Goal: Task Accomplishment & Management: Manage account settings

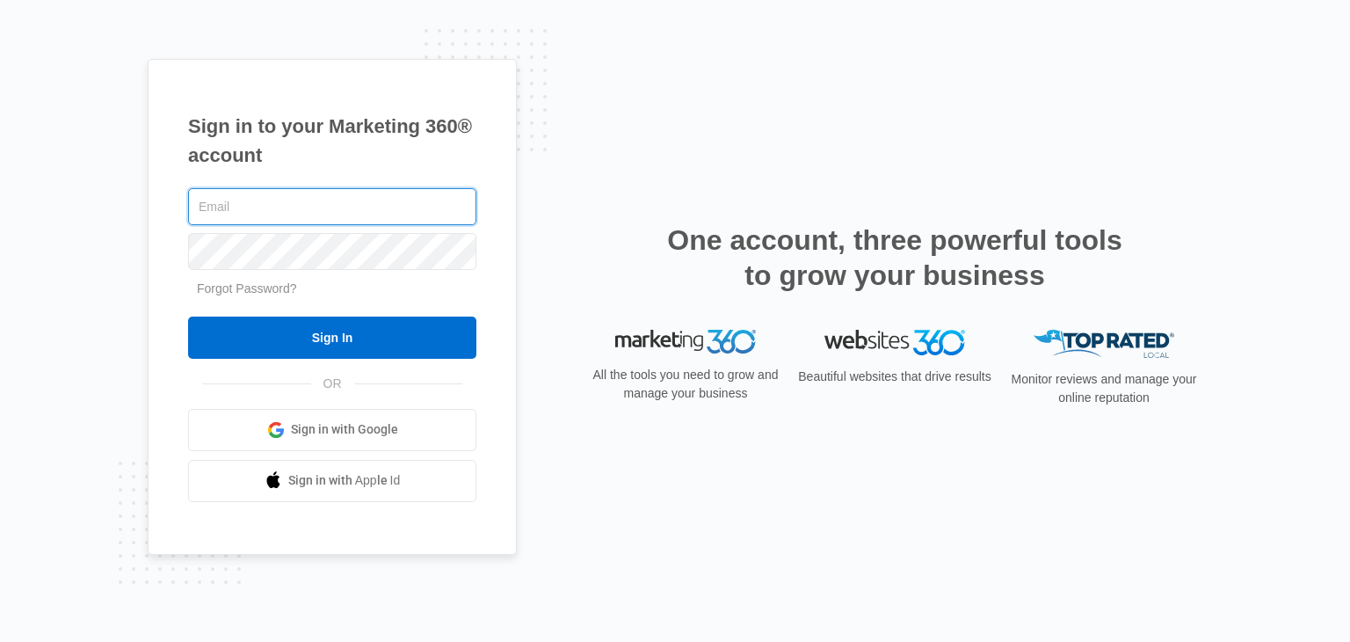
click at [334, 211] on input "text" at bounding box center [332, 206] width 288 height 37
type input "[EMAIL_ADDRESS][DOMAIN_NAME]"
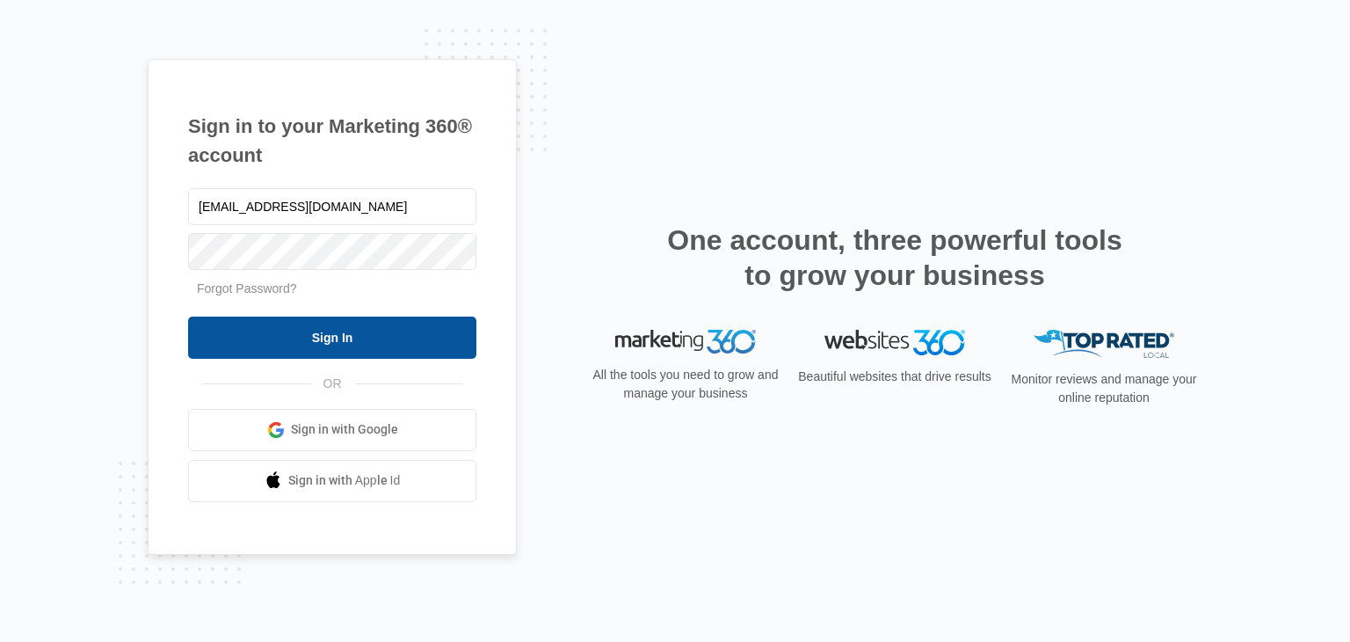
click at [449, 343] on input "Sign In" at bounding box center [332, 338] width 288 height 42
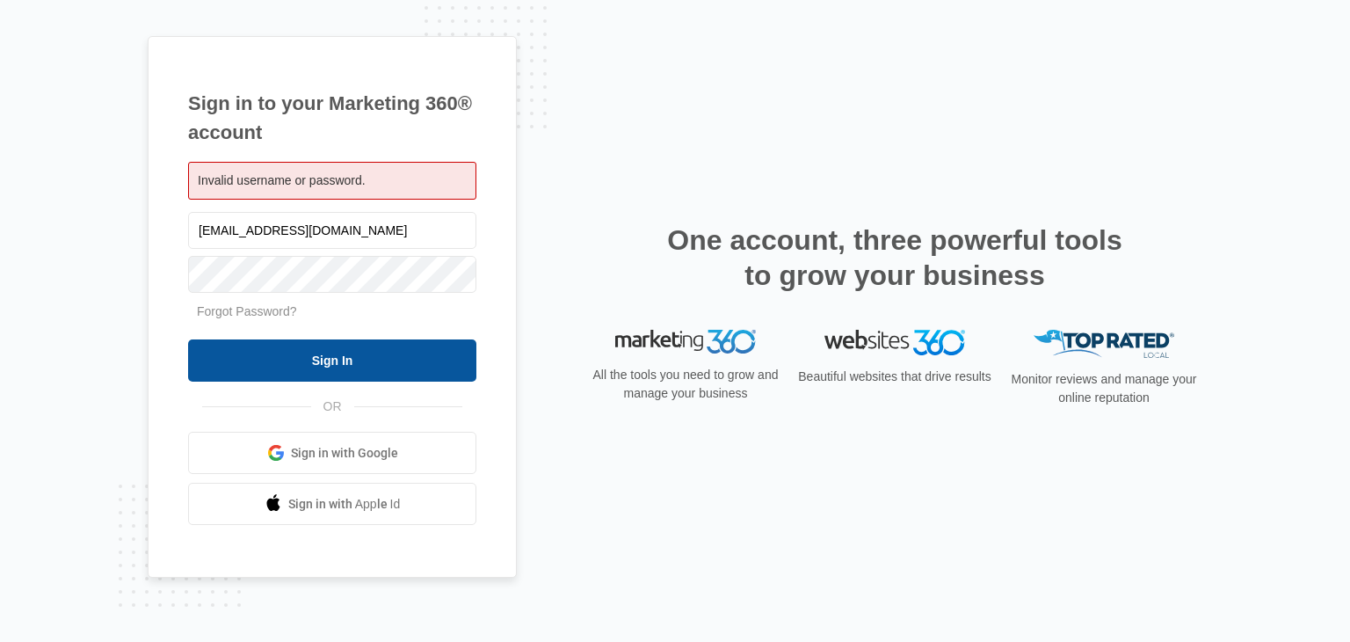
click at [232, 375] on input "Sign In" at bounding box center [332, 360] width 288 height 42
